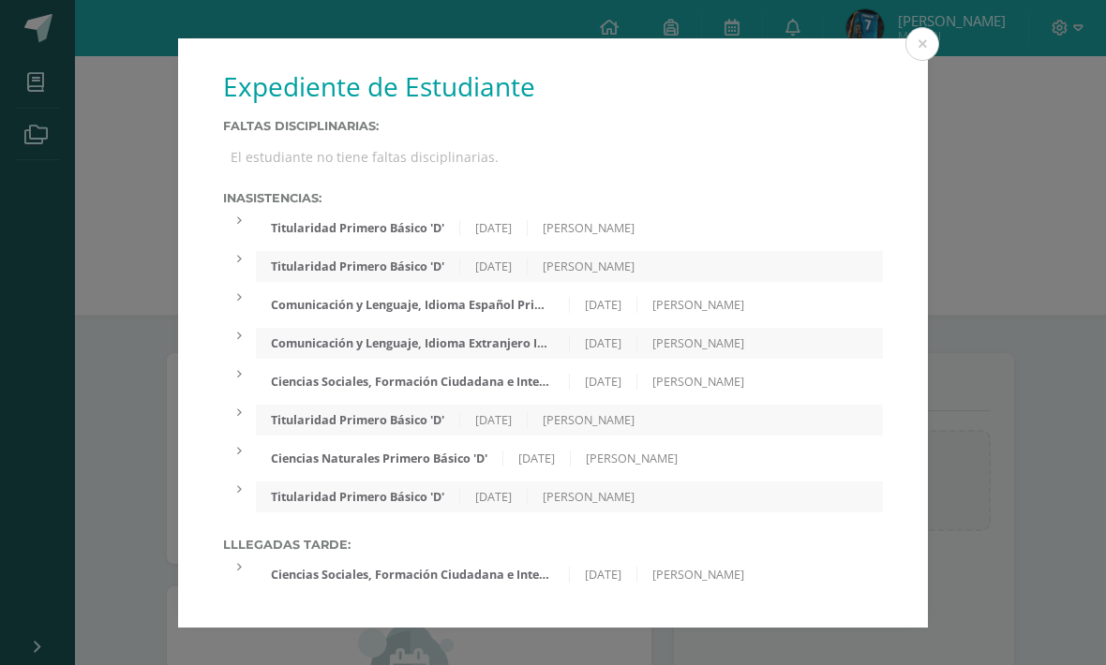
click at [920, 49] on button at bounding box center [922, 44] width 34 height 34
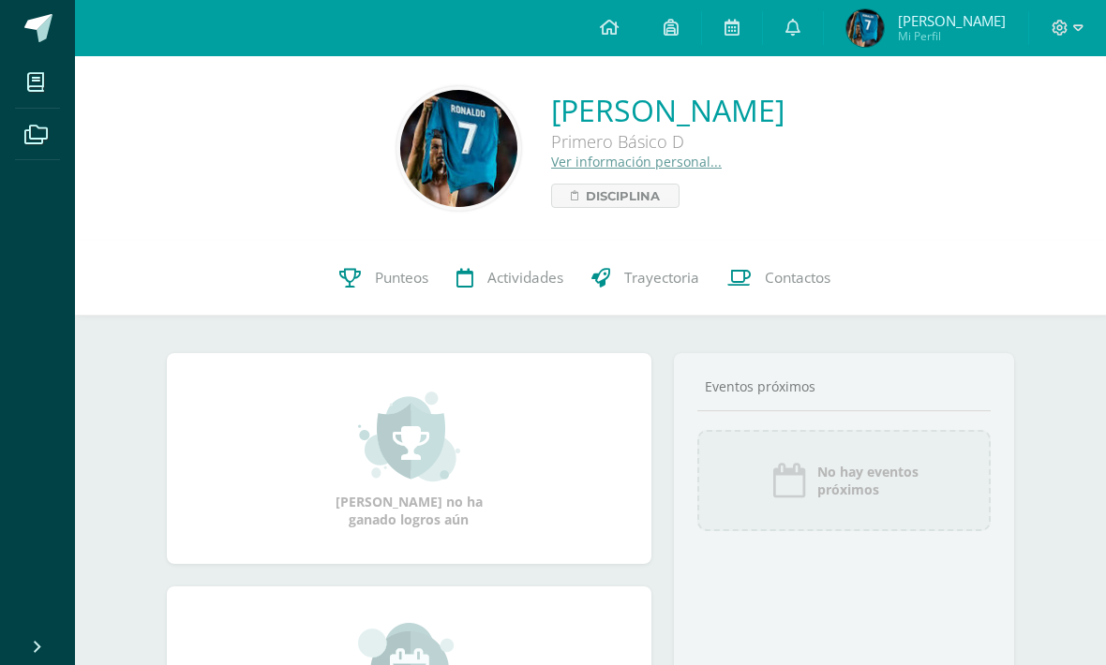
click at [385, 278] on span "Punteos" at bounding box center [401, 278] width 53 height 20
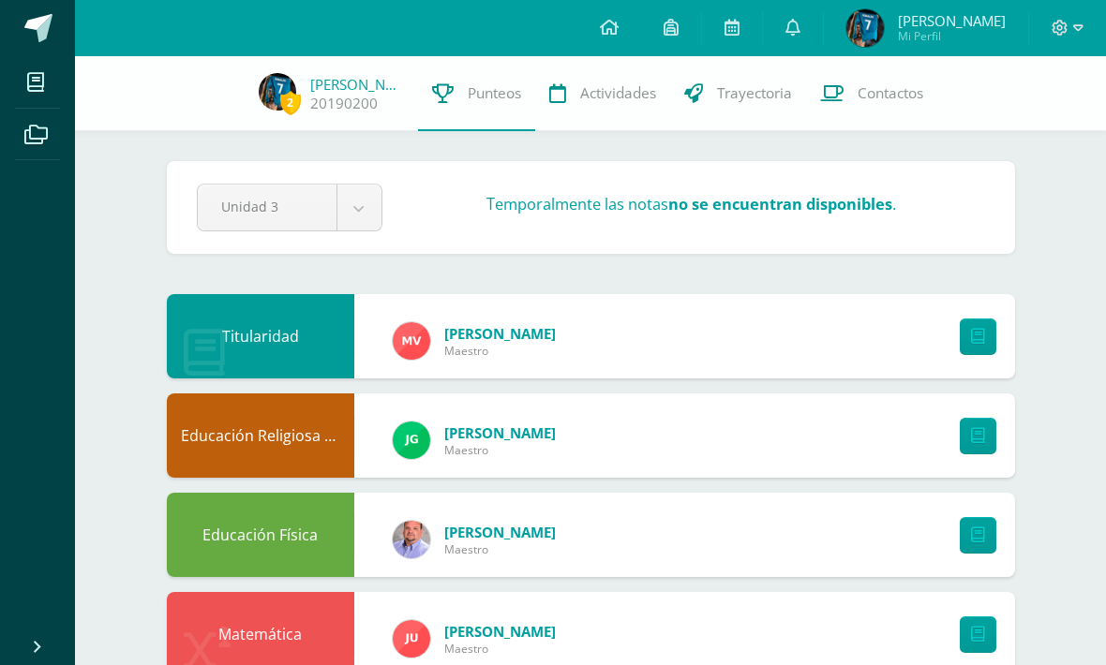
click at [985, 48] on link "Juan Diego Mi Perfil" at bounding box center [926, 28] width 204 height 56
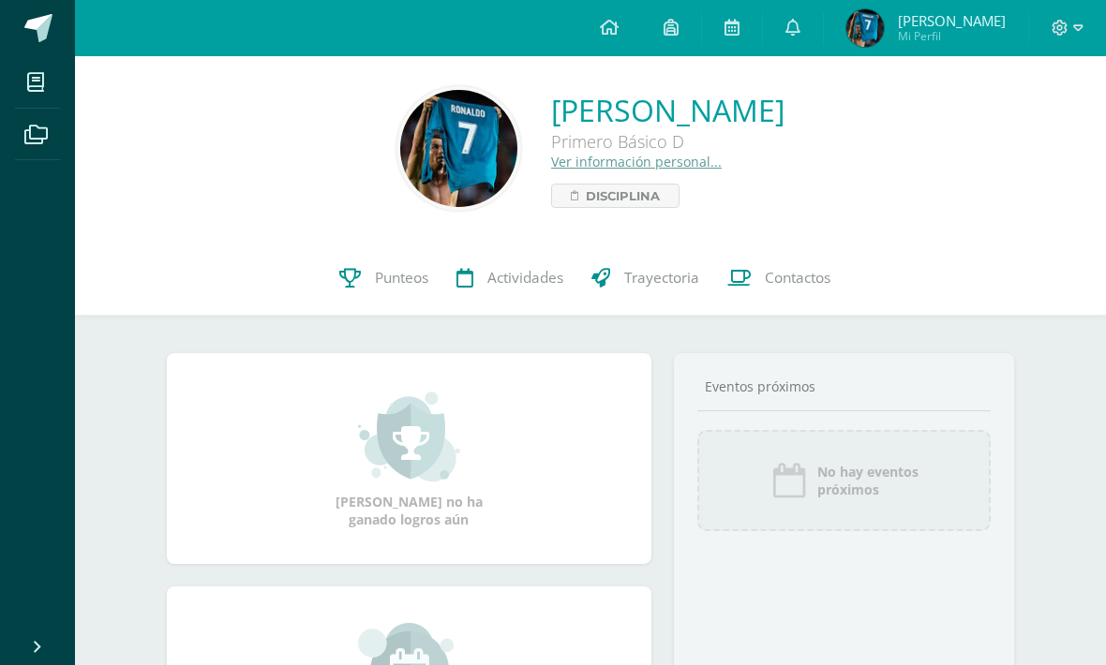
click at [551, 162] on link "Ver información personal..." at bounding box center [636, 162] width 171 height 18
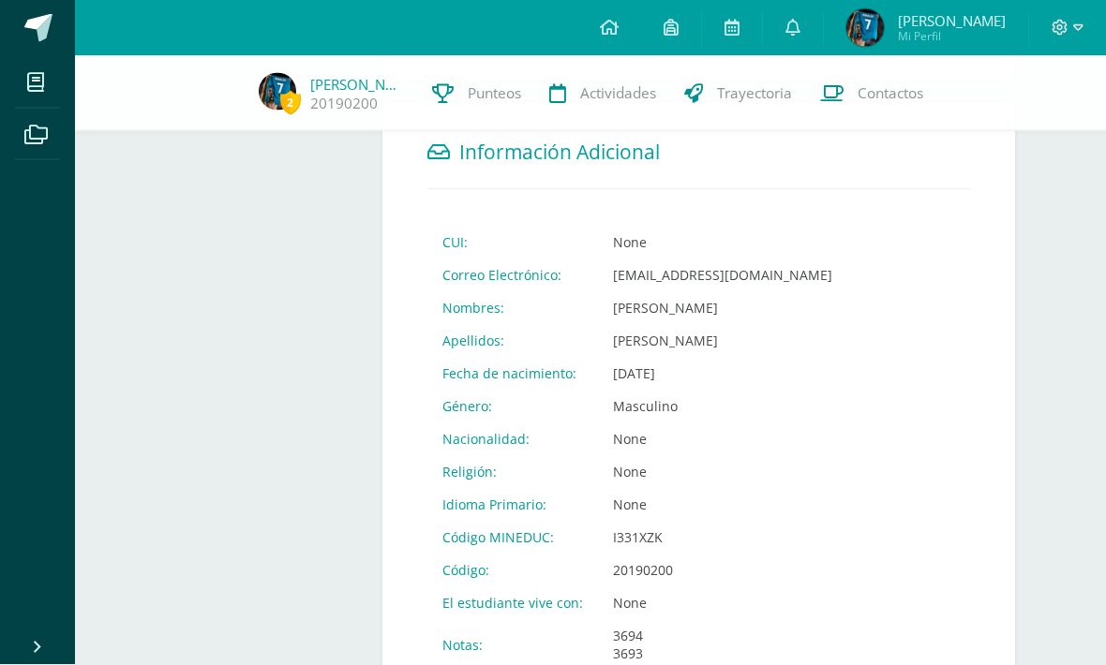
scroll to position [586, 0]
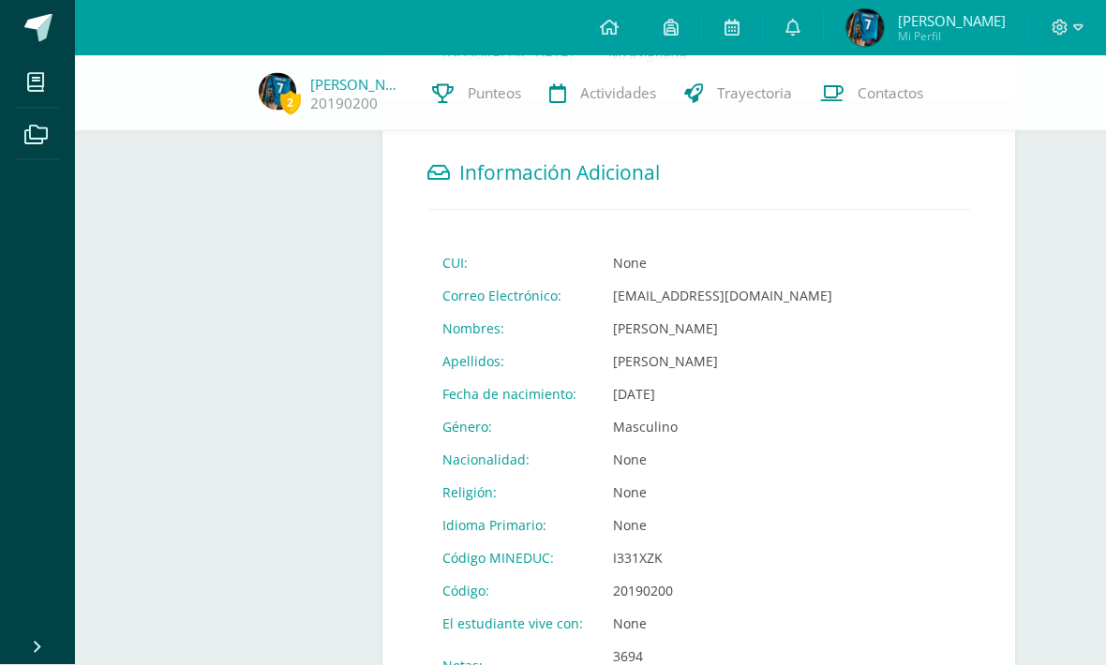
click at [717, 101] on span "Trayectoria" at bounding box center [754, 93] width 75 height 20
